Goal: Book appointment/travel/reservation

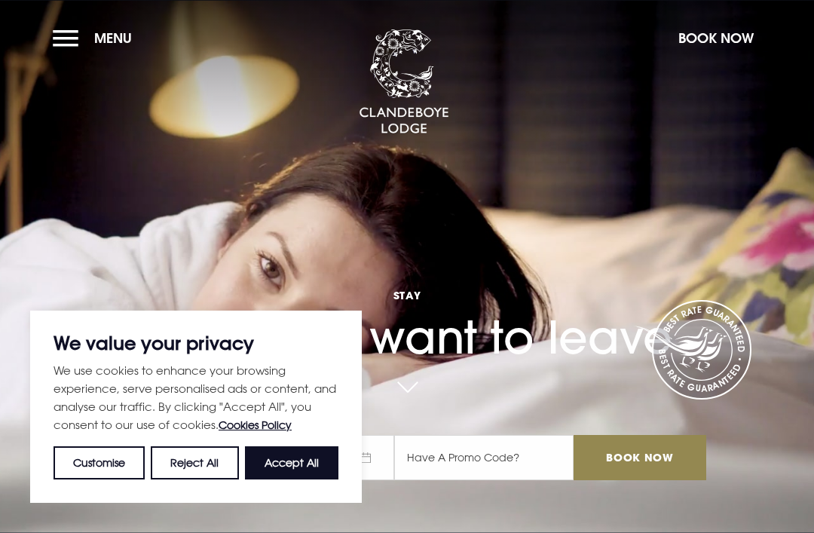
click at [287, 467] on button "Accept All" at bounding box center [292, 462] width 94 height 33
checkbox input "true"
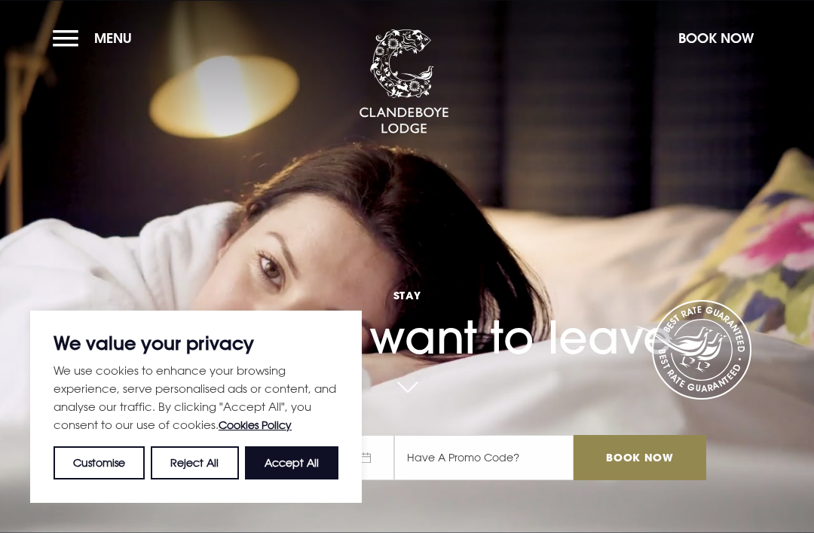
checkbox input "true"
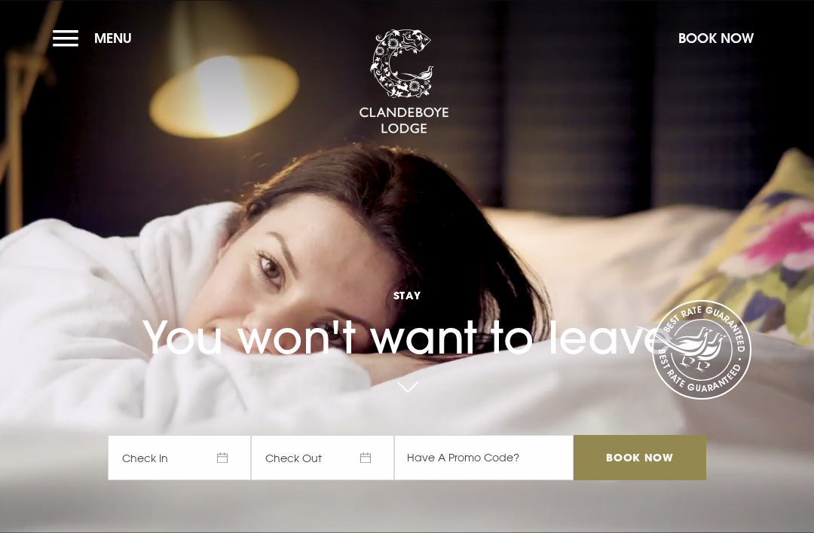
click at [72, 45] on button "Menu" at bounding box center [96, 38] width 87 height 32
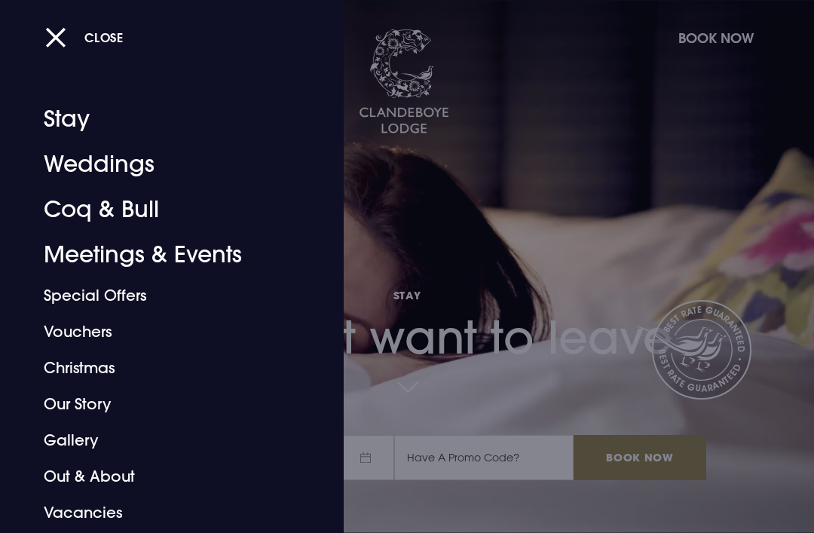
click at [80, 377] on link "Christmas" at bounding box center [162, 368] width 236 height 36
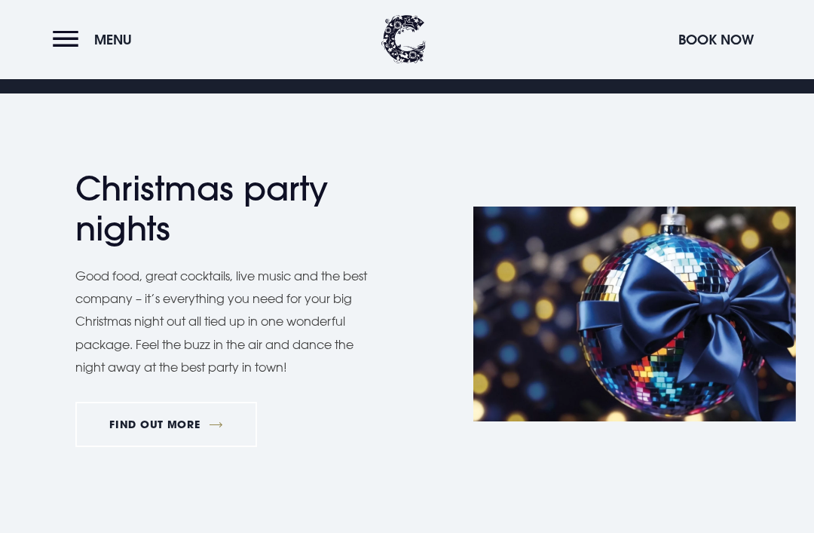
scroll to position [673, 0]
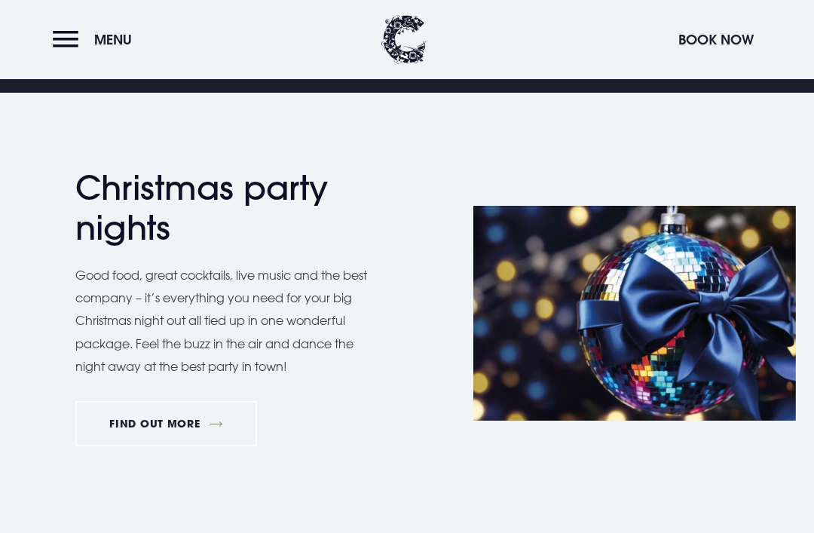
click at [166, 423] on link "FIND OUT MORE" at bounding box center [166, 423] width 182 height 45
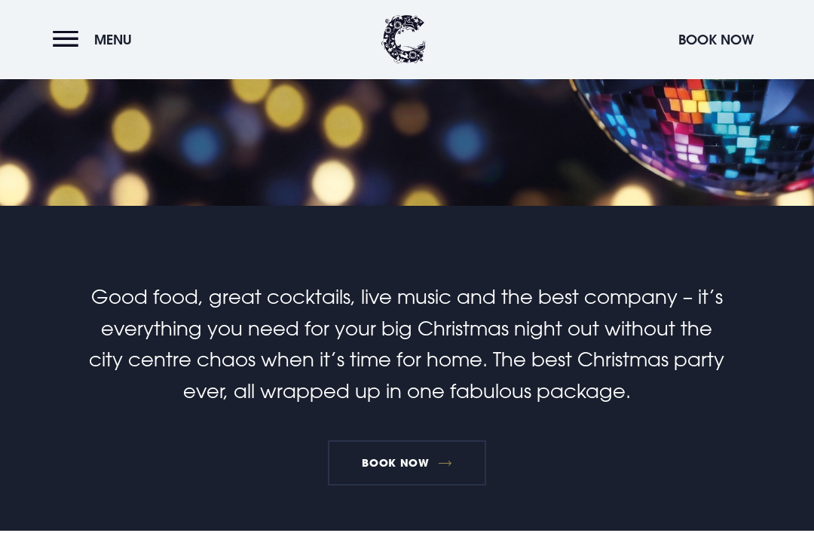
scroll to position [252, 0]
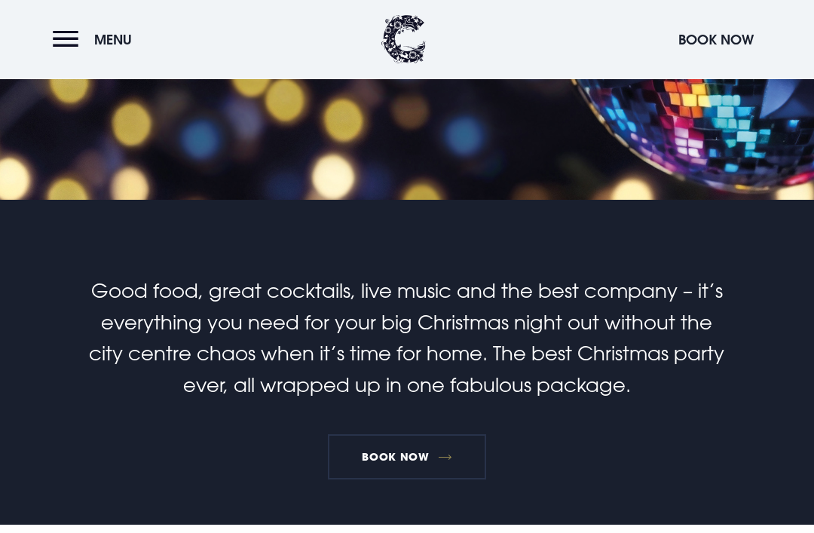
click at [406, 461] on link "Book Now" at bounding box center [407, 457] width 158 height 45
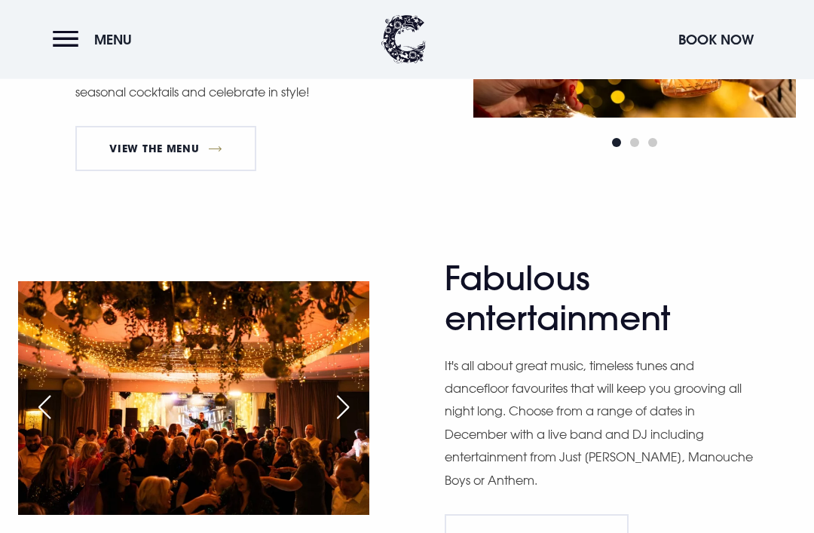
scroll to position [983, 0]
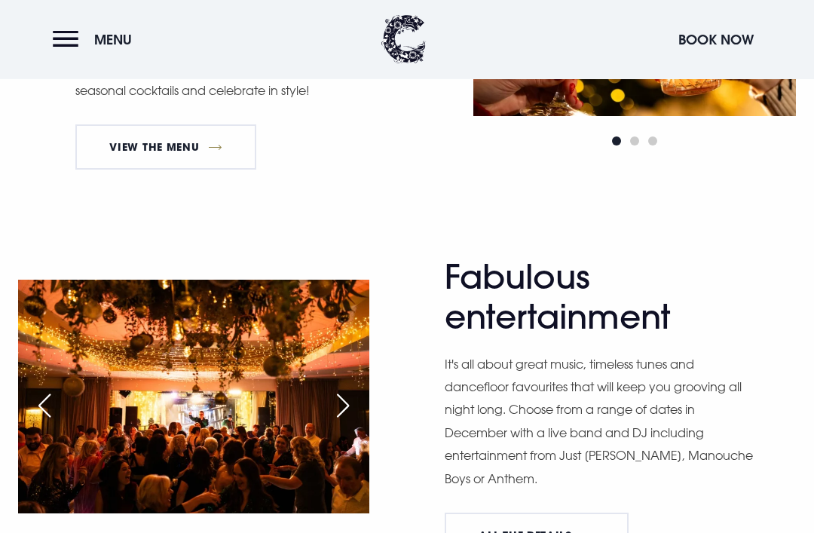
click at [159, 145] on link "View The Menu" at bounding box center [165, 147] width 181 height 45
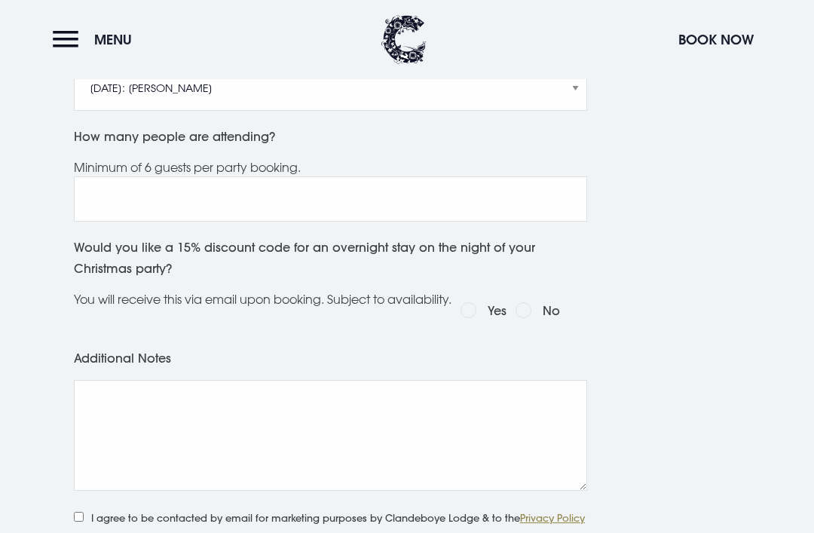
scroll to position [859, 0]
